Goal: Task Accomplishment & Management: Manage account settings

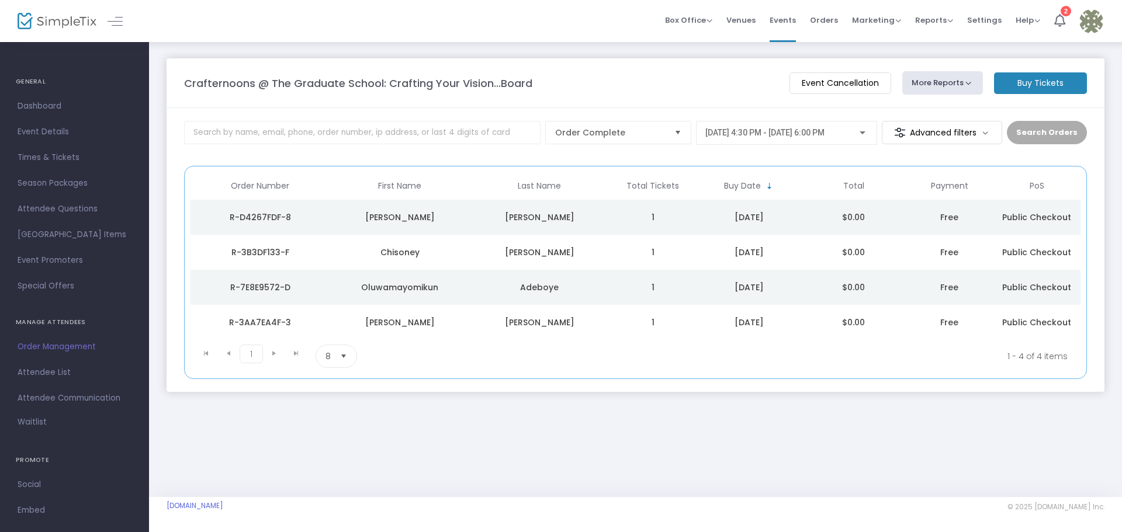
click at [34, 25] on img at bounding box center [57, 21] width 79 height 17
